Goal: Task Accomplishment & Management: Manage account settings

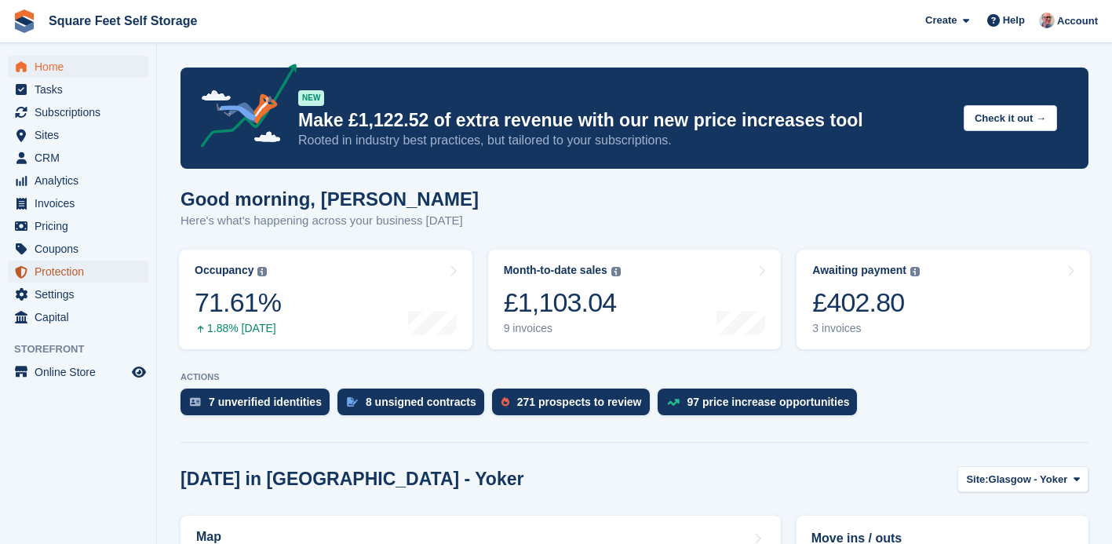
click at [57, 275] on span "Protection" at bounding box center [82, 272] width 94 height 22
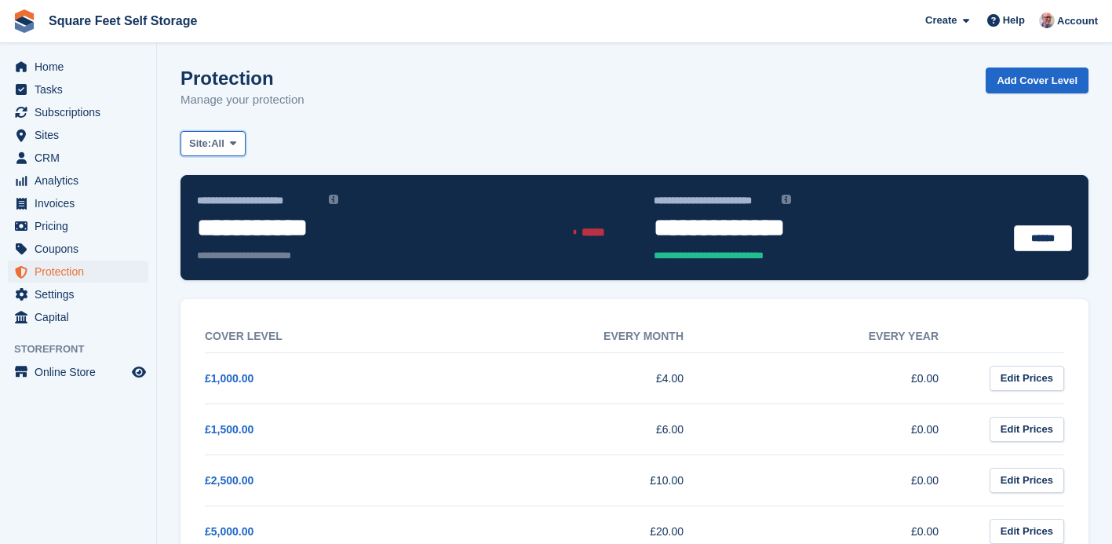
click at [231, 146] on button "Site: All" at bounding box center [212, 144] width 65 height 26
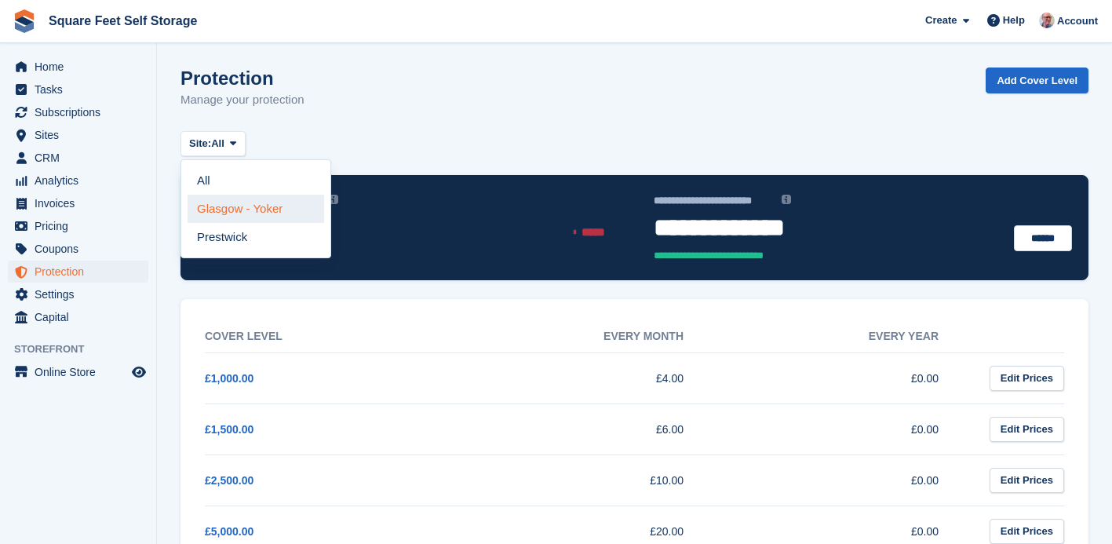
click at [257, 216] on link "Glasgow - Yoker" at bounding box center [256, 209] width 137 height 28
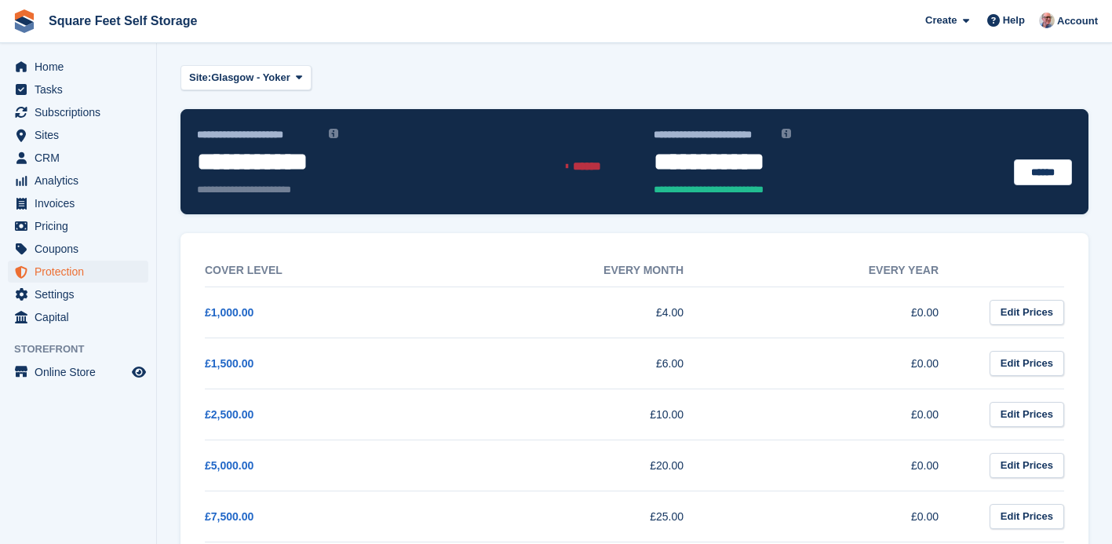
scroll to position [71, 0]
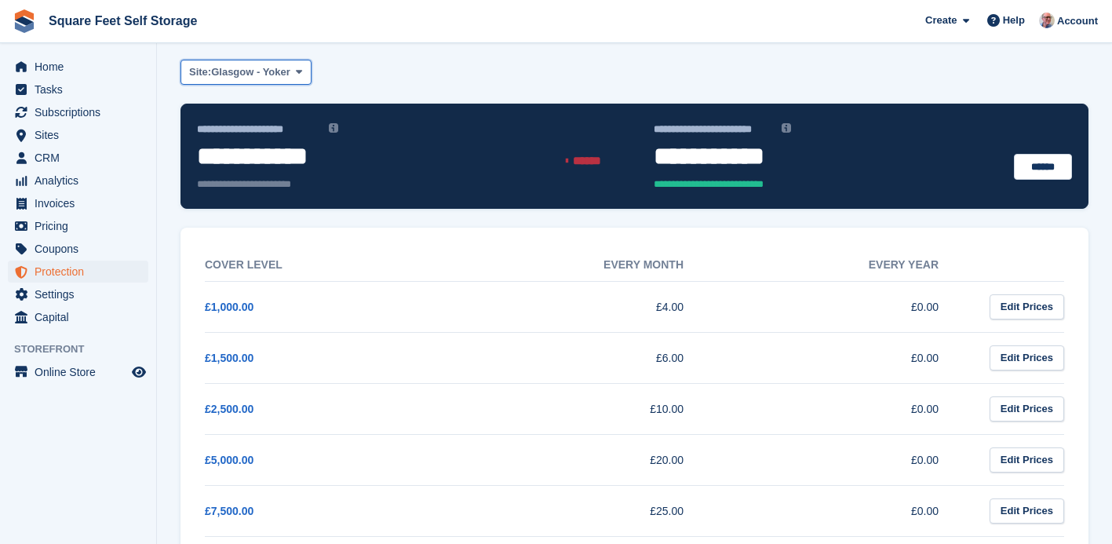
click at [302, 71] on icon at bounding box center [299, 72] width 6 height 10
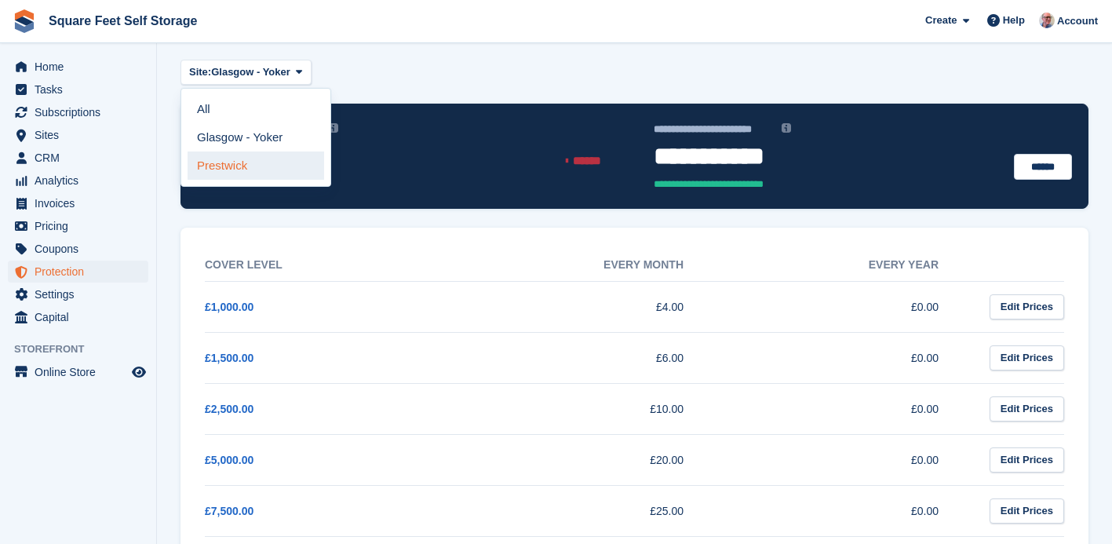
click at [275, 162] on link "Prestwick" at bounding box center [256, 165] width 137 height 28
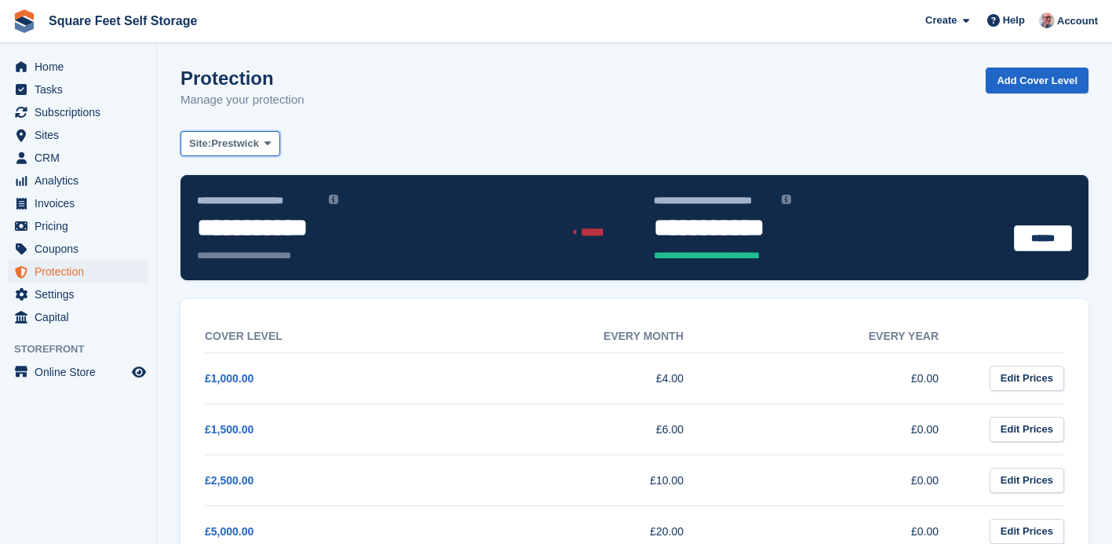
click at [271, 144] on icon at bounding box center [267, 143] width 6 height 10
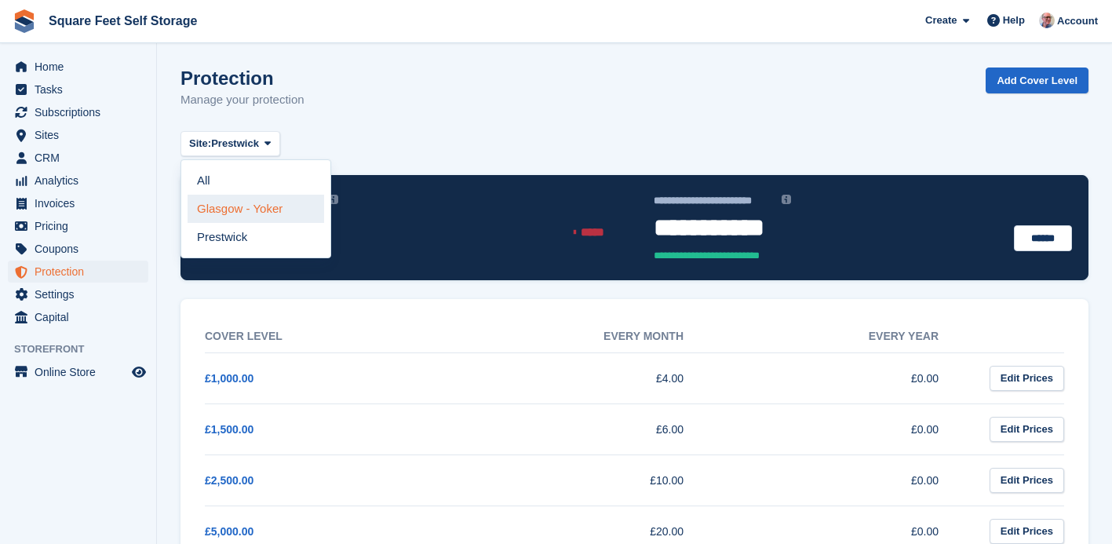
click at [251, 210] on link "Glasgow - Yoker" at bounding box center [256, 209] width 137 height 28
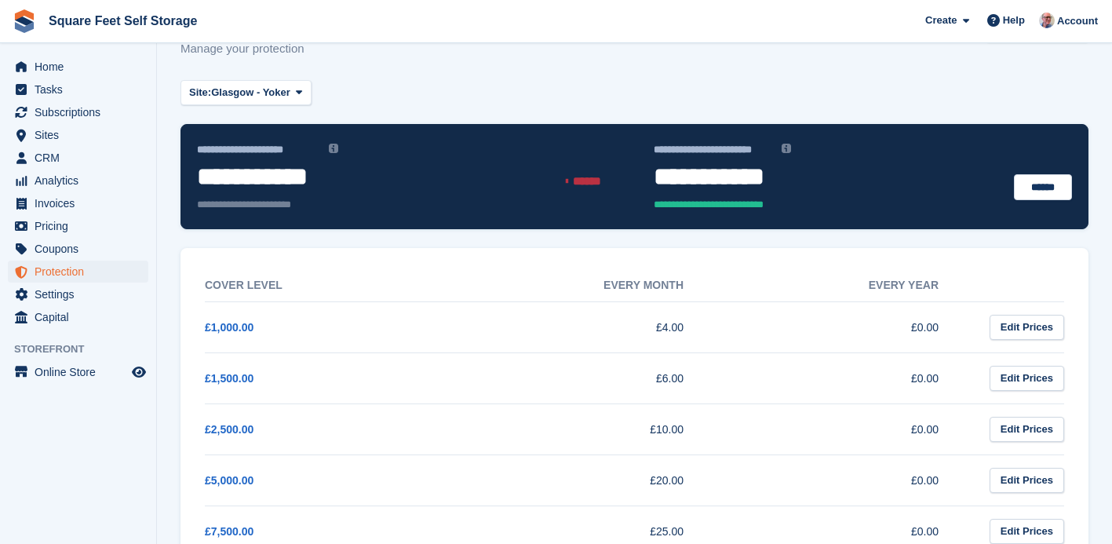
scroll to position [60, 0]
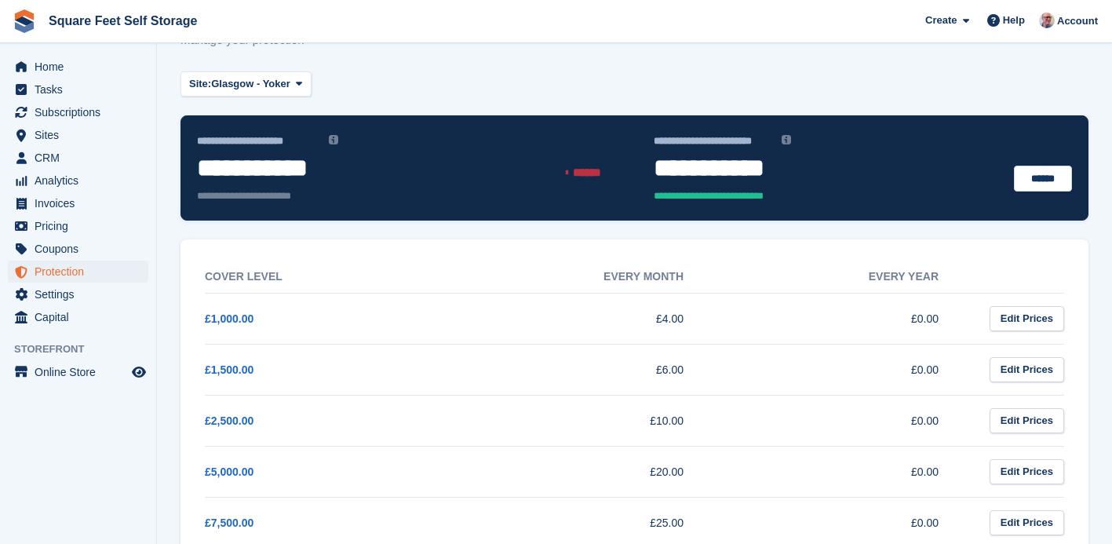
click at [436, 64] on div "Protection Manage your protection Add Cover Level" at bounding box center [634, 38] width 908 height 60
click at [70, 69] on span "Home" at bounding box center [82, 67] width 94 height 22
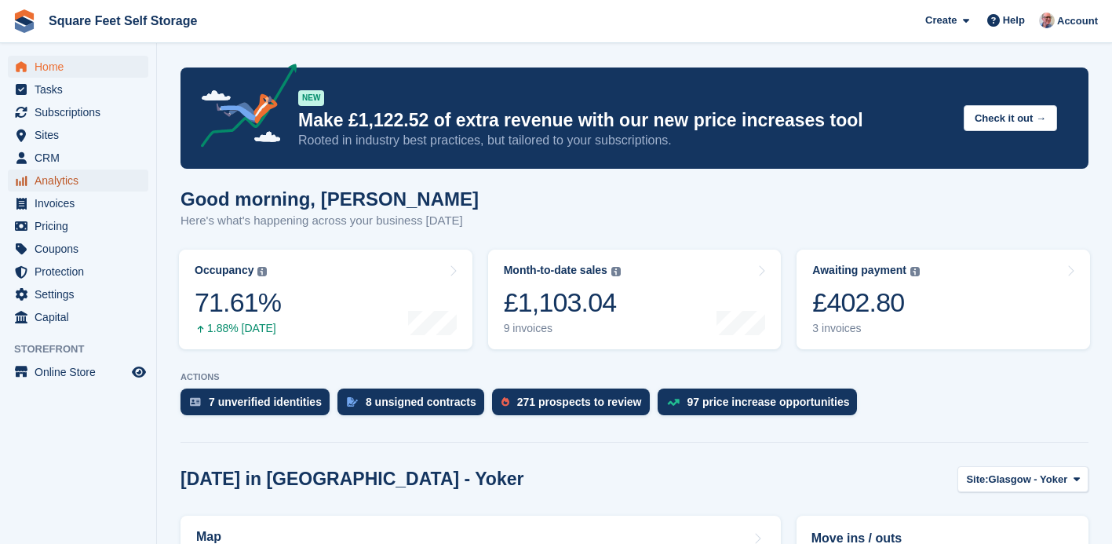
click at [64, 188] on span "Analytics" at bounding box center [82, 180] width 94 height 22
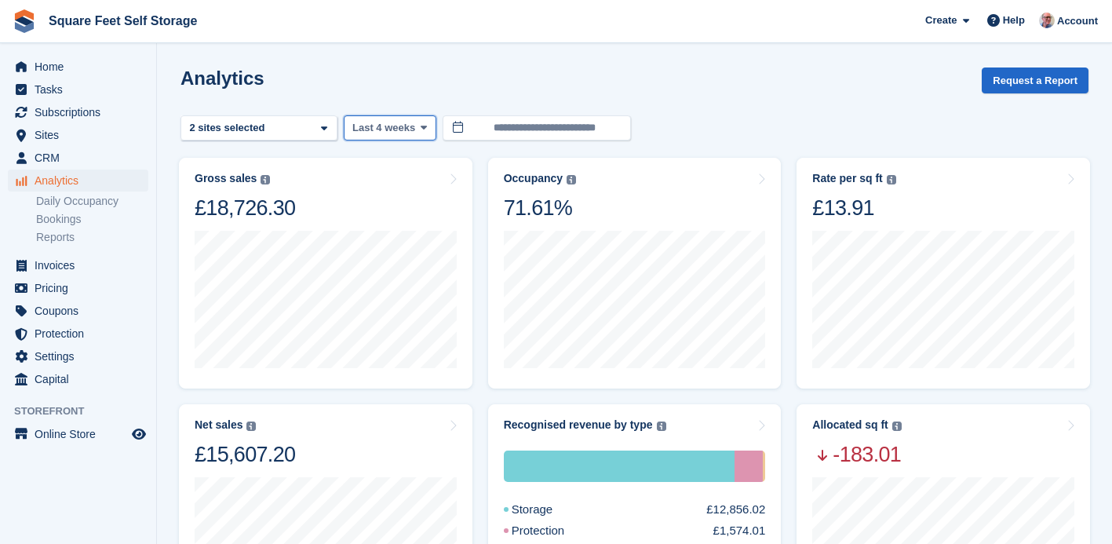
click at [424, 128] on icon at bounding box center [424, 127] width 6 height 10
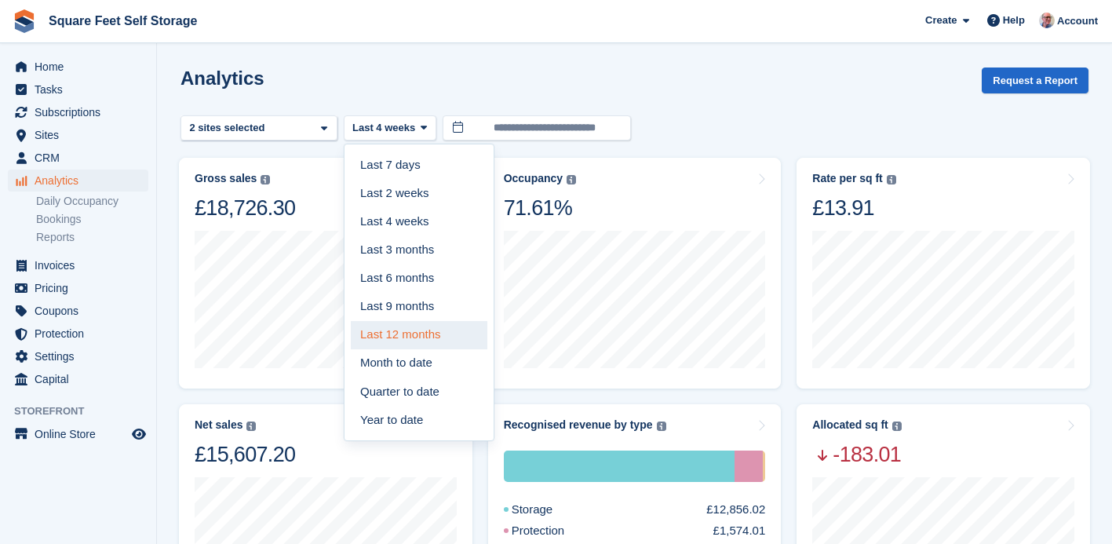
click at [388, 332] on link "Last 12 months" at bounding box center [419, 335] width 137 height 28
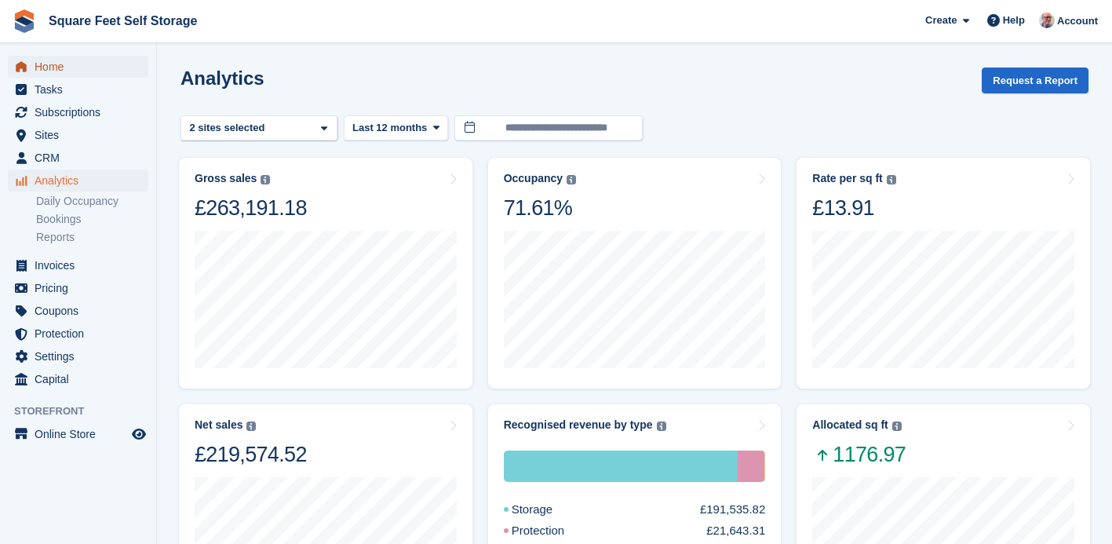
click at [74, 71] on span "Home" at bounding box center [82, 67] width 94 height 22
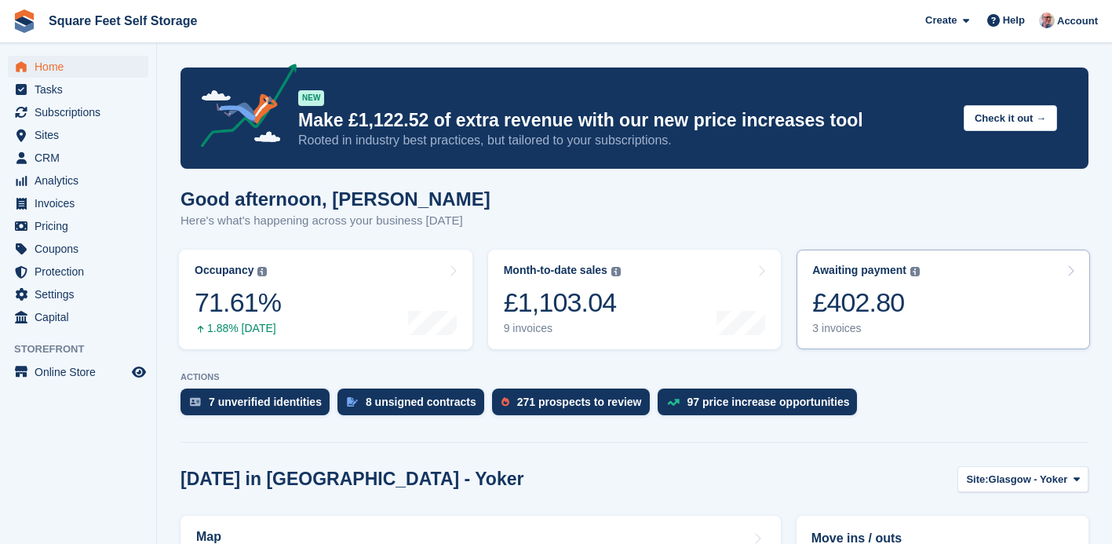
click at [863, 330] on div "3 invoices" at bounding box center [865, 328] width 107 height 13
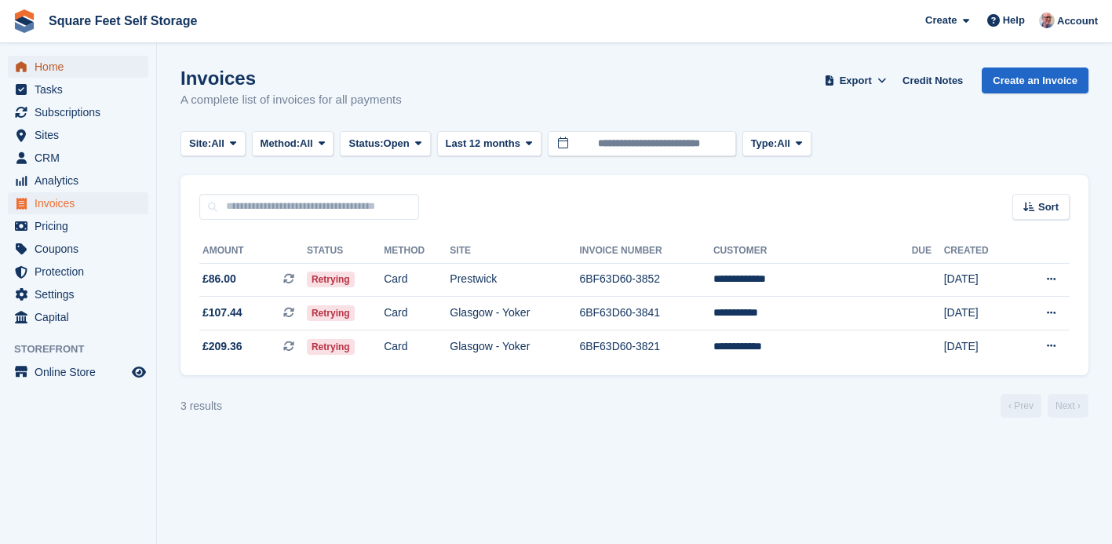
click at [74, 67] on span "Home" at bounding box center [82, 67] width 94 height 22
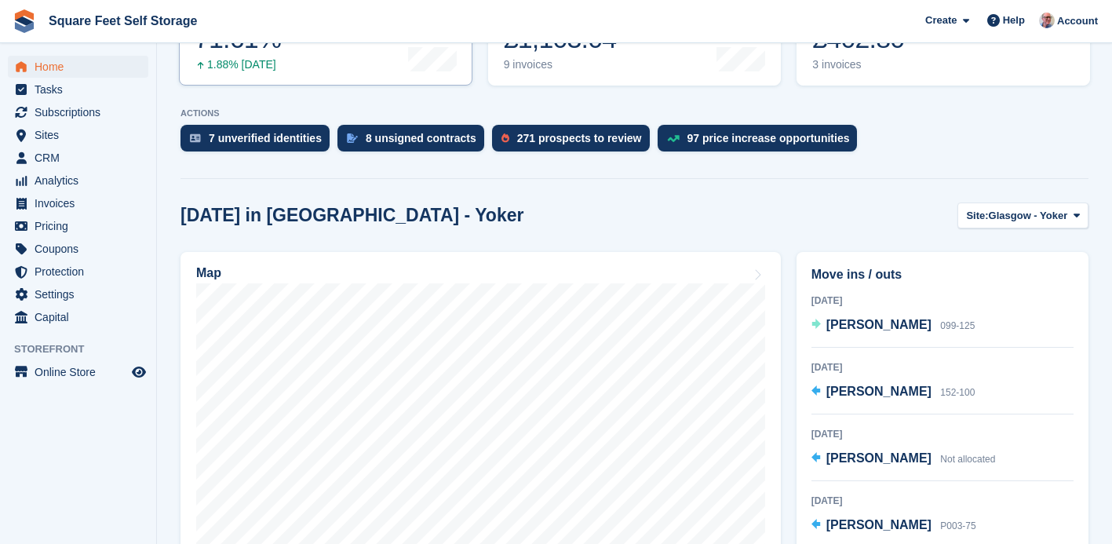
scroll to position [384, 0]
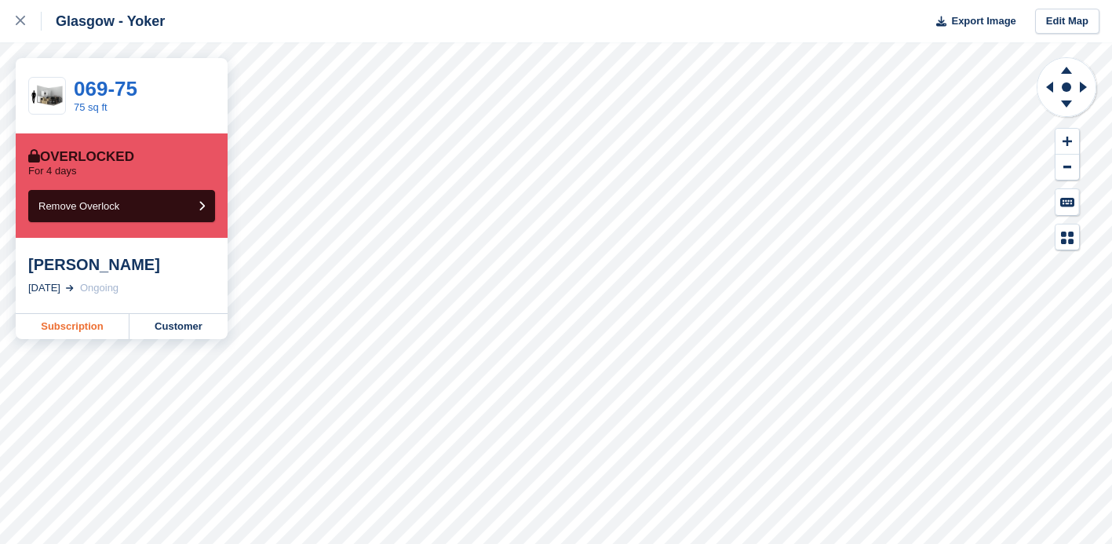
click at [72, 323] on link "Subscription" at bounding box center [73, 326] width 114 height 25
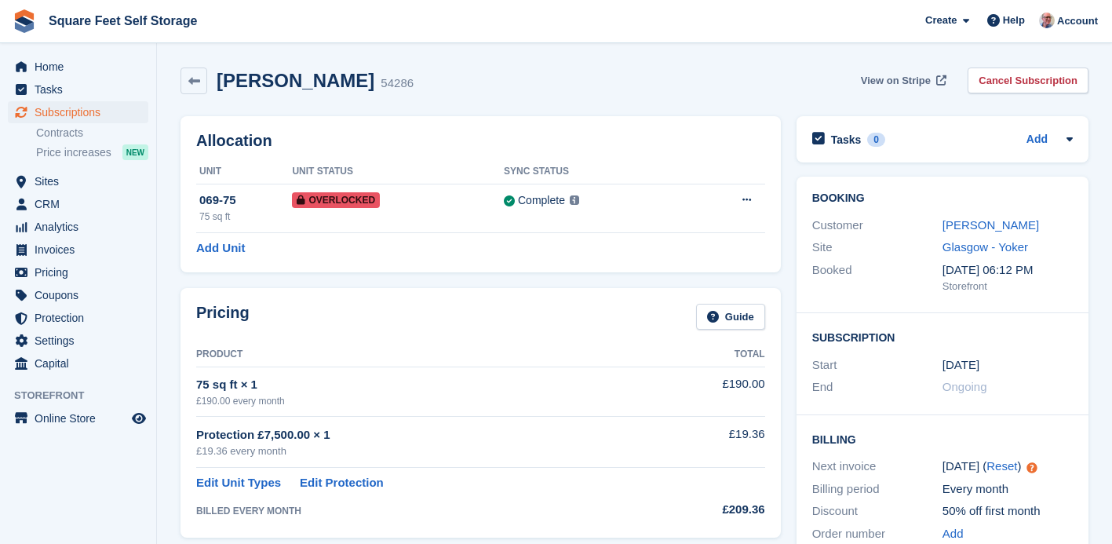
click at [898, 80] on span "View on Stripe" at bounding box center [896, 81] width 70 height 16
click at [55, 72] on span "Home" at bounding box center [82, 67] width 94 height 22
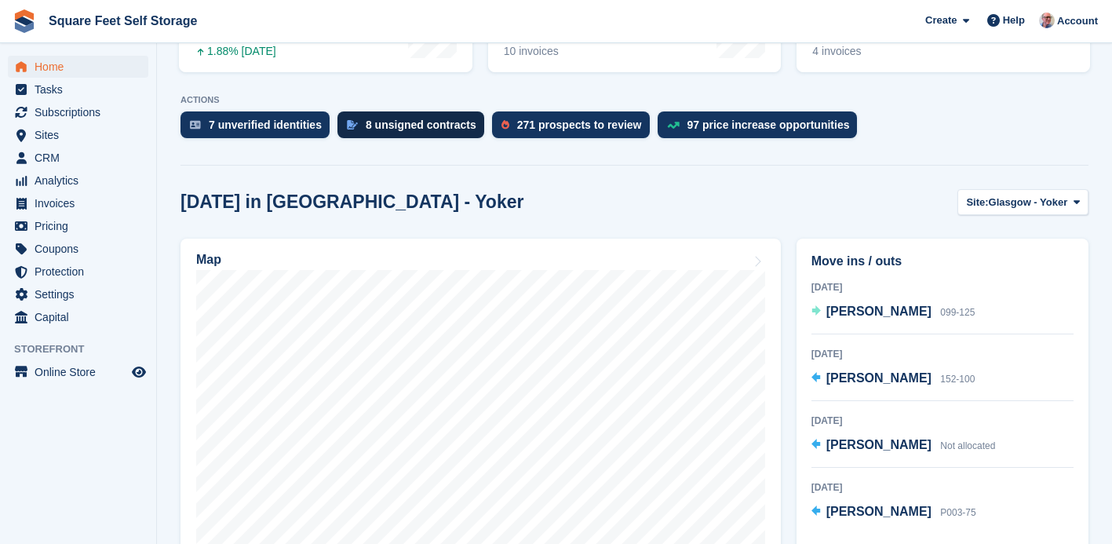
scroll to position [286, 0]
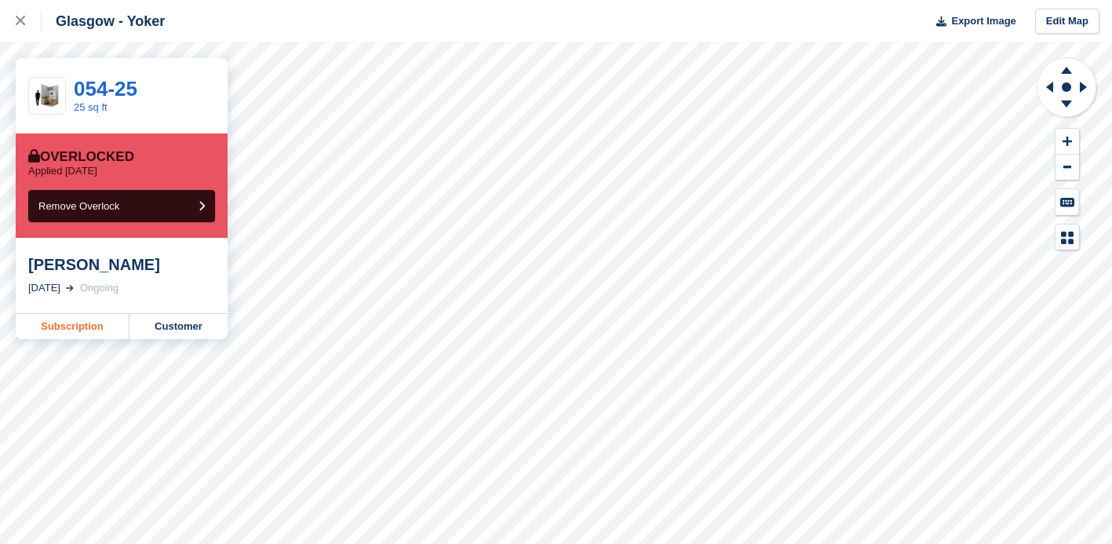
click at [80, 327] on link "Subscription" at bounding box center [73, 326] width 114 height 25
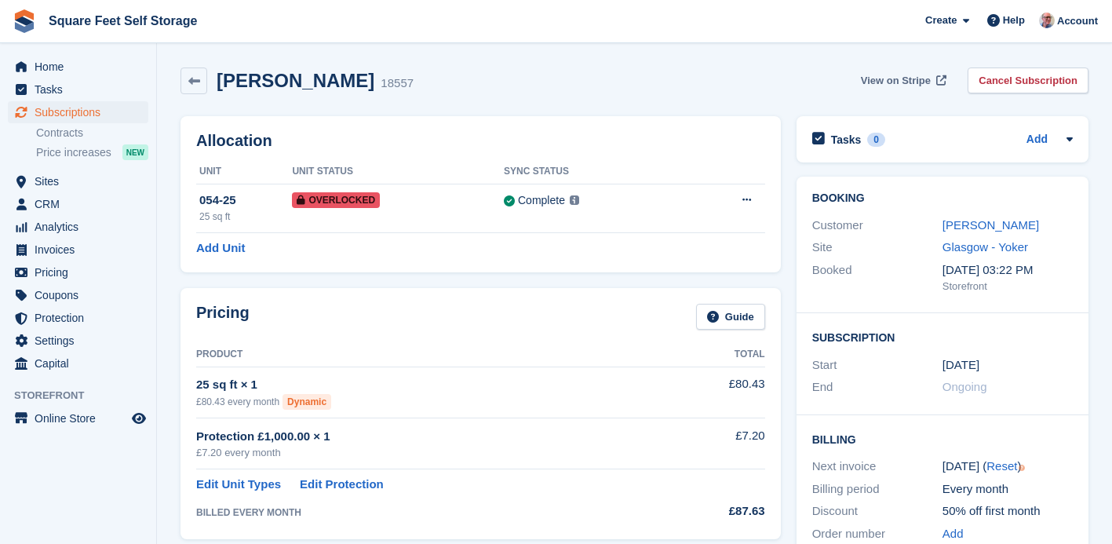
click at [907, 79] on span "View on Stripe" at bounding box center [896, 81] width 70 height 16
